Goal: Check status: Check status

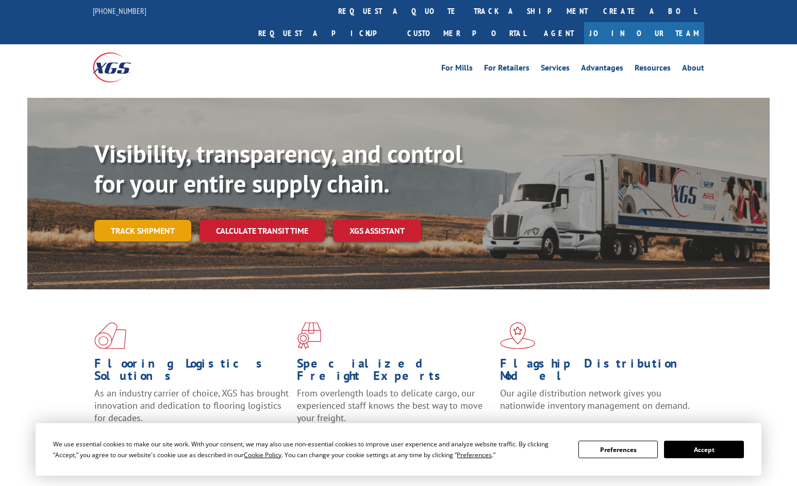
click at [160, 220] on link "Track shipment" at bounding box center [142, 231] width 97 height 22
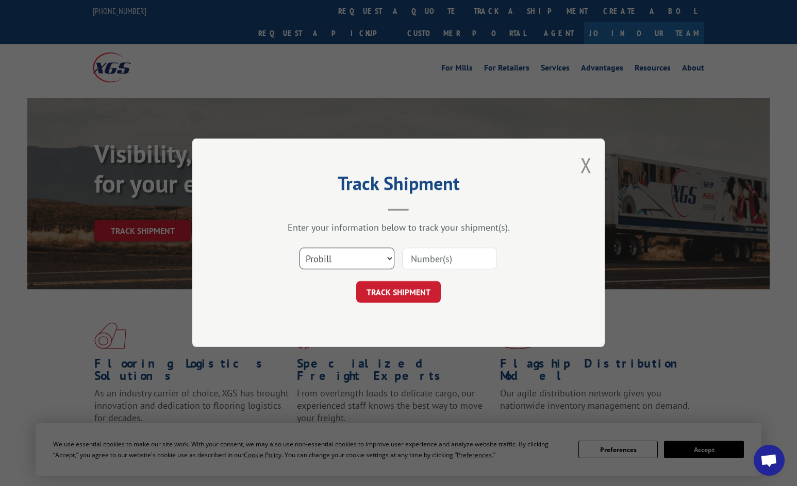
click at [346, 252] on select "Select category... Probill BOL PO" at bounding box center [346, 259] width 95 height 22
select select "bol"
click at [299, 248] on select "Select category... Probill BOL PO" at bounding box center [346, 259] width 95 height 22
click at [434, 262] on input at bounding box center [449, 259] width 95 height 22
paste input "CHS007794672"
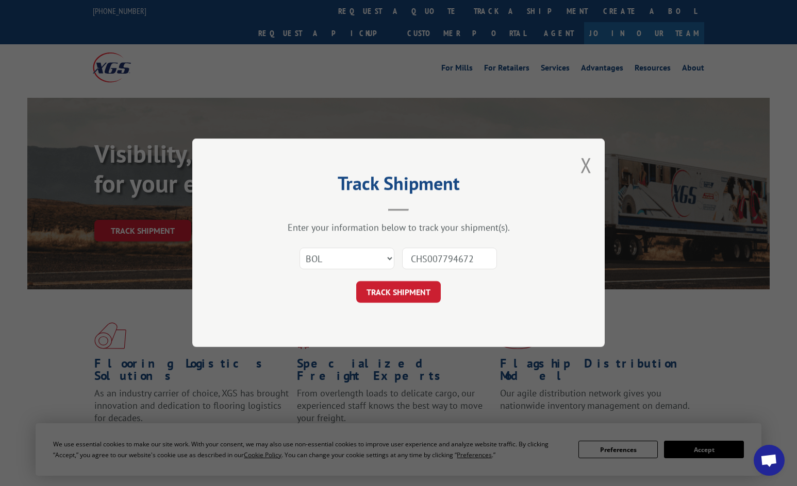
type input "CHS007794672"
click at [421, 281] on form "Select category... Probill BOL PO CHS007794672 TRACK SHIPMENT" at bounding box center [398, 272] width 309 height 61
click at [417, 290] on button "TRACK SHIPMENT" at bounding box center [398, 293] width 85 height 22
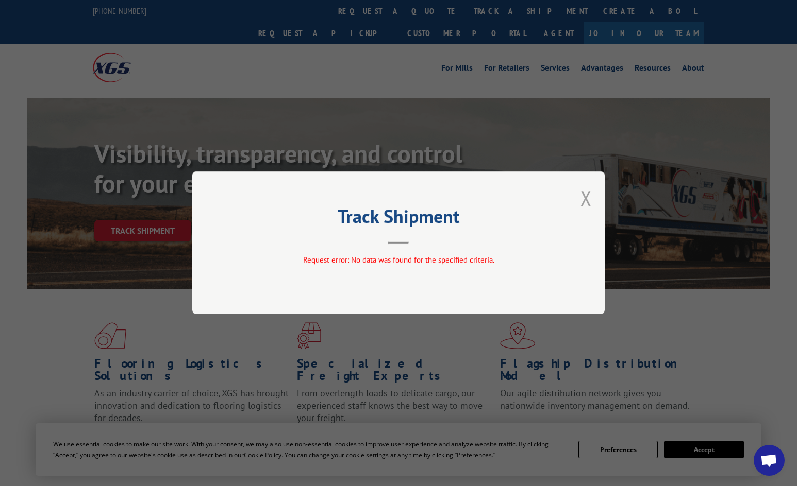
click at [585, 197] on button "Close modal" at bounding box center [585, 197] width 11 height 27
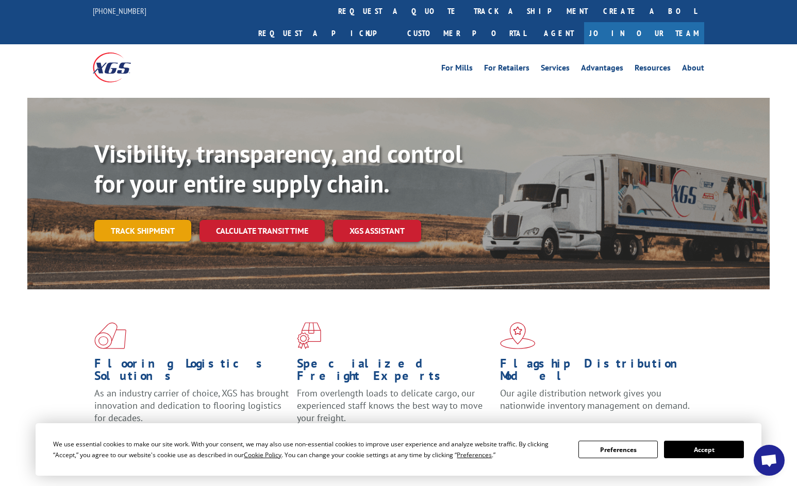
click at [142, 220] on link "Track shipment" at bounding box center [142, 231] width 97 height 22
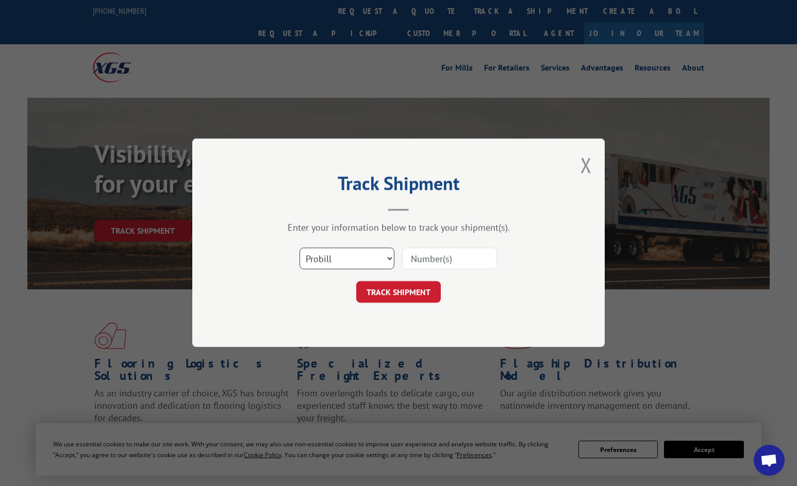
click at [364, 258] on select "Select category... Probill BOL PO" at bounding box center [346, 259] width 95 height 22
click at [299, 248] on select "Select category... Probill BOL PO" at bounding box center [346, 259] width 95 height 22
click at [424, 258] on input at bounding box center [449, 259] width 95 height 22
paste input "CHS007794672"
type input "CHS007794672"
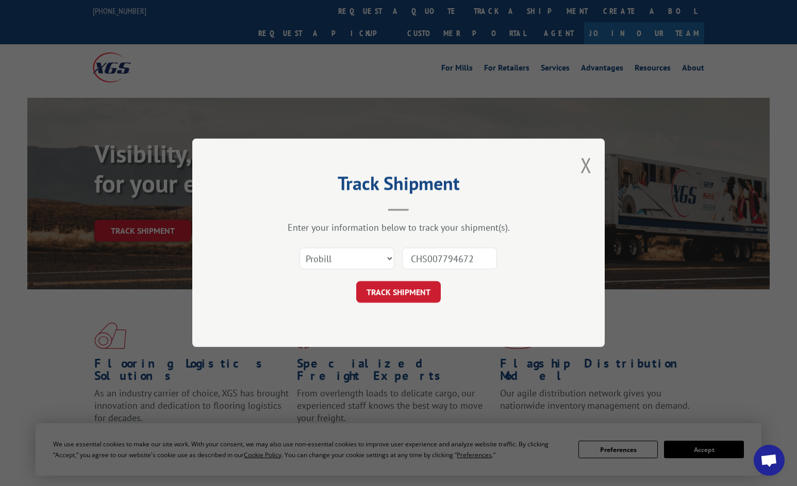
click at [407, 288] on button "TRACK SHIPMENT" at bounding box center [398, 293] width 85 height 22
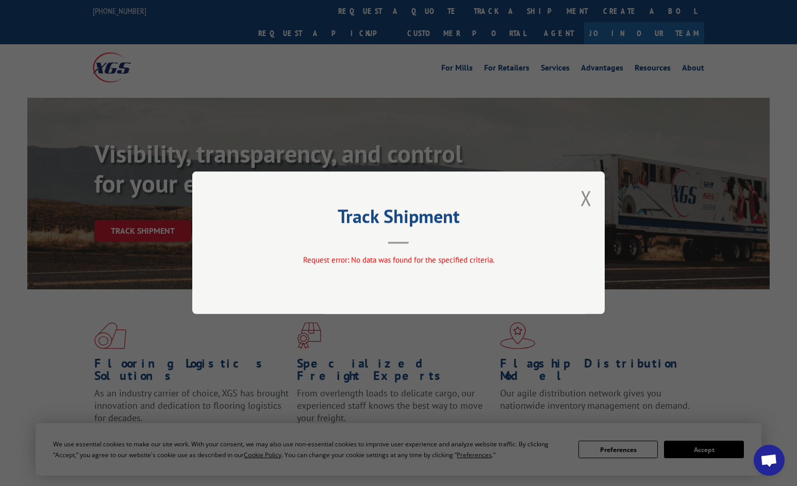
click at [592, 194] on div "Track Shipment Request error: No data was found for the specified criteria." at bounding box center [398, 243] width 412 height 143
click at [579, 196] on div "Track Shipment Request error: No data was found for the specified criteria." at bounding box center [398, 243] width 412 height 143
click at [584, 198] on button "Close modal" at bounding box center [585, 197] width 11 height 27
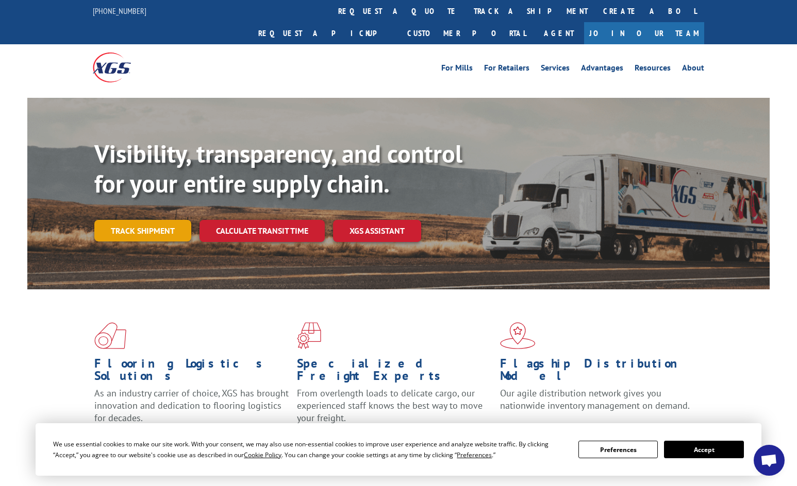
click at [169, 220] on link "Track shipment" at bounding box center [142, 231] width 97 height 22
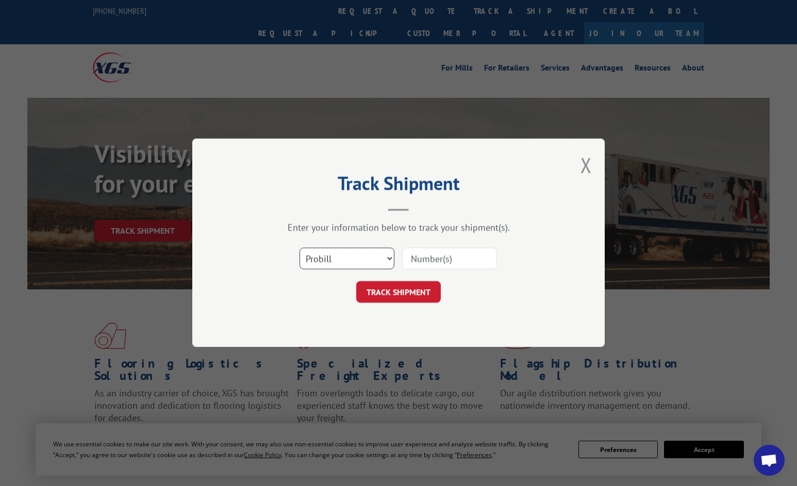
click at [347, 264] on select "Select category... Probill BOL PO" at bounding box center [346, 259] width 95 height 22
select select "po"
click at [299, 248] on select "Select category... Probill BOL PO" at bounding box center [346, 259] width 95 height 22
click at [440, 259] on input at bounding box center [449, 259] width 95 height 22
paste input "CHS007794672"
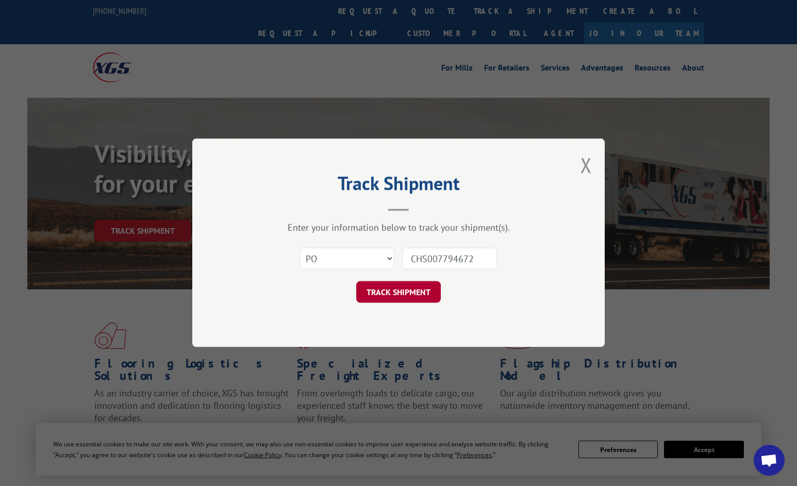
type input "CHS007794672"
click at [410, 295] on button "TRACK SHIPMENT" at bounding box center [398, 293] width 85 height 22
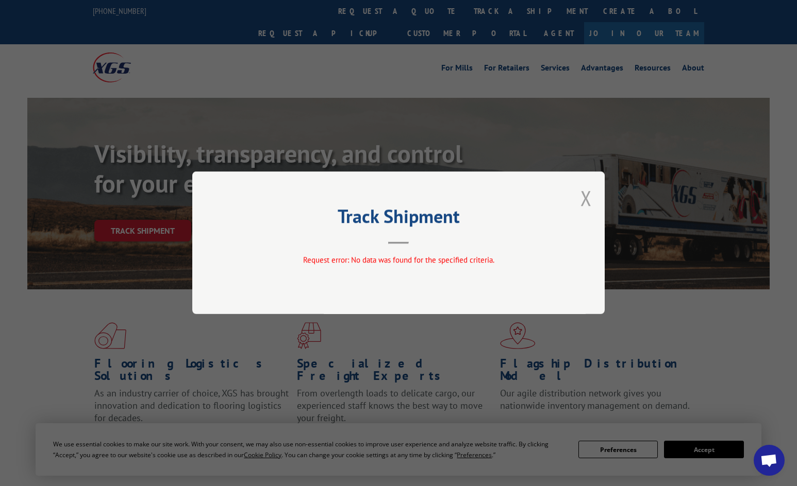
click at [590, 196] on button "Close modal" at bounding box center [585, 197] width 11 height 27
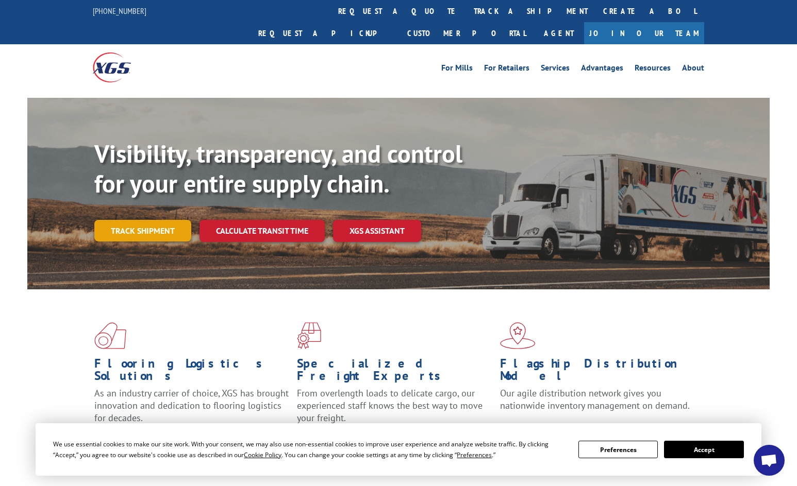
click at [138, 220] on link "Track shipment" at bounding box center [142, 231] width 97 height 22
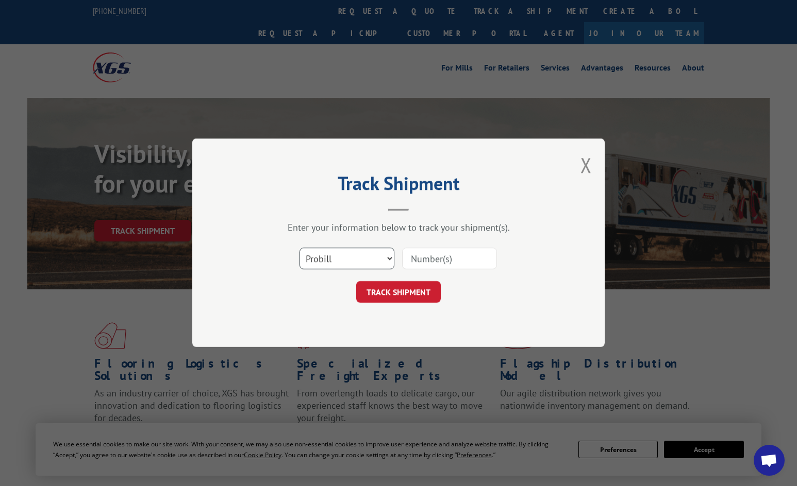
click at [377, 257] on select "Select category... Probill BOL PO" at bounding box center [346, 259] width 95 height 22
select select "bol"
click at [299, 248] on select "Select category... Probill BOL PO" at bounding box center [346, 259] width 95 height 22
click at [431, 263] on input at bounding box center [449, 259] width 95 height 22
paste input "CHS007794702 (BOL)"
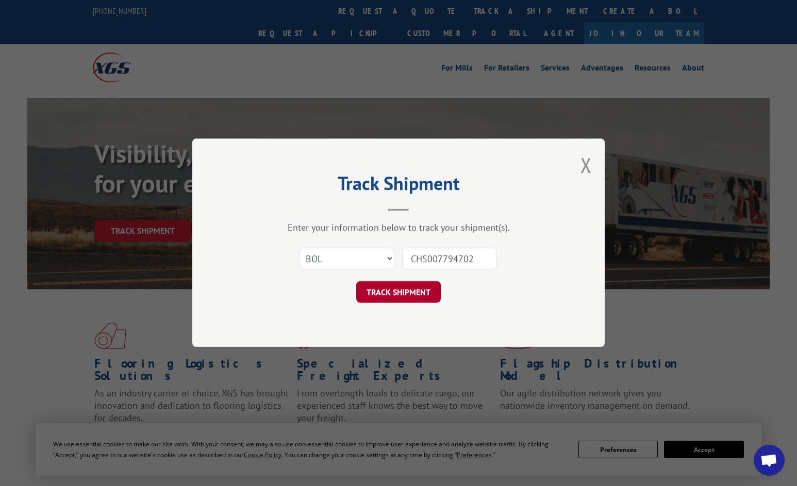
type input "CHS007794702"
click at [367, 295] on button "TRACK SHIPMENT" at bounding box center [398, 293] width 85 height 22
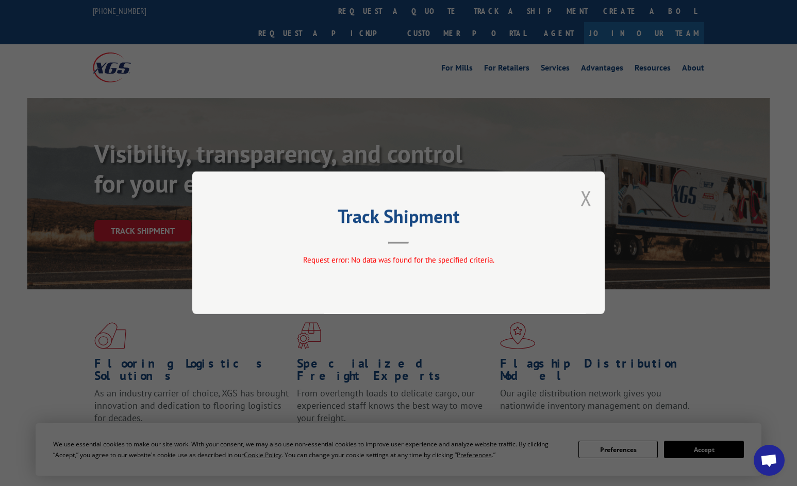
click at [583, 193] on button "Close modal" at bounding box center [585, 197] width 11 height 27
